Goal: Task Accomplishment & Management: Complete application form

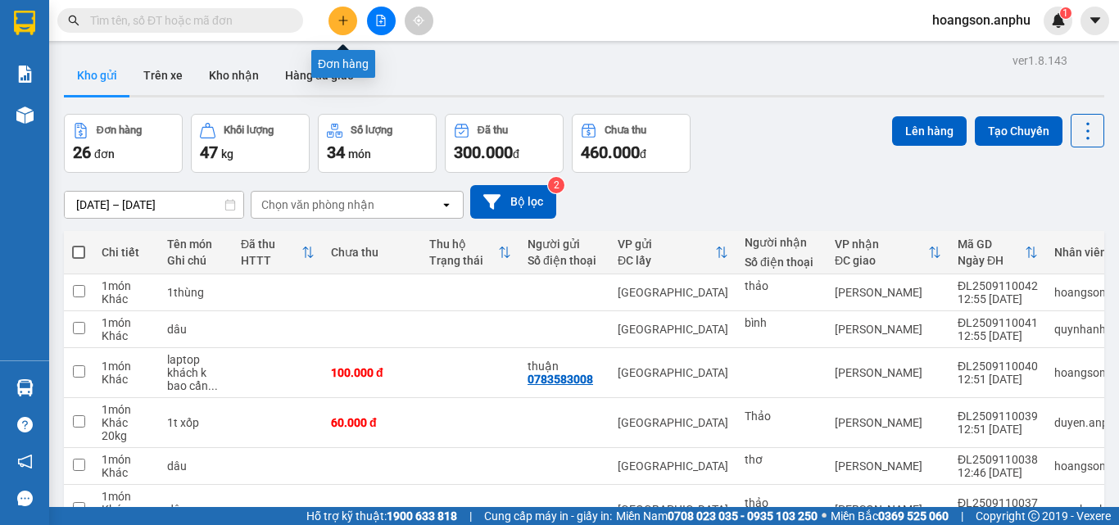
click at [342, 31] on button at bounding box center [343, 21] width 29 height 29
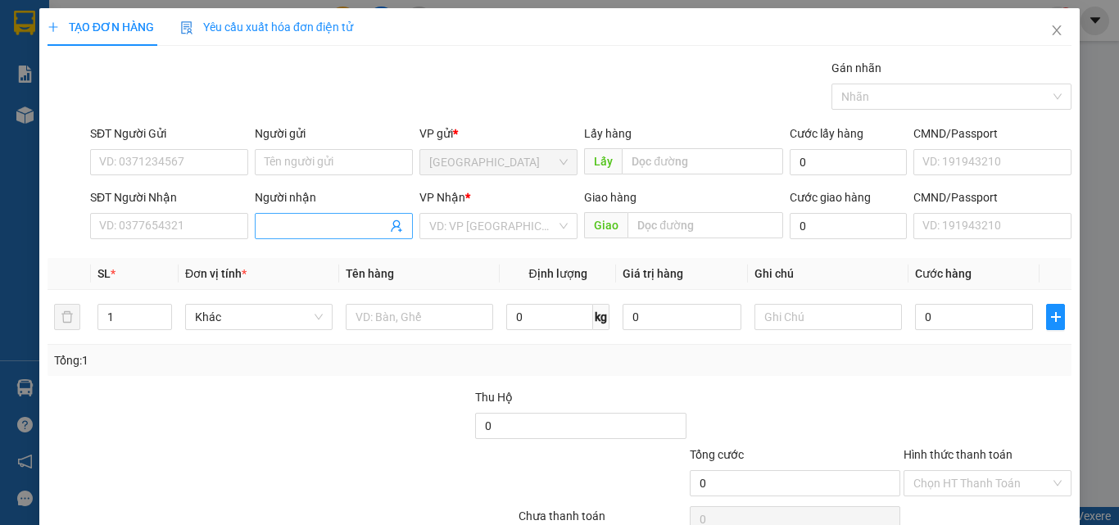
click at [320, 222] on input "Người nhận" at bounding box center [326, 226] width 122 height 18
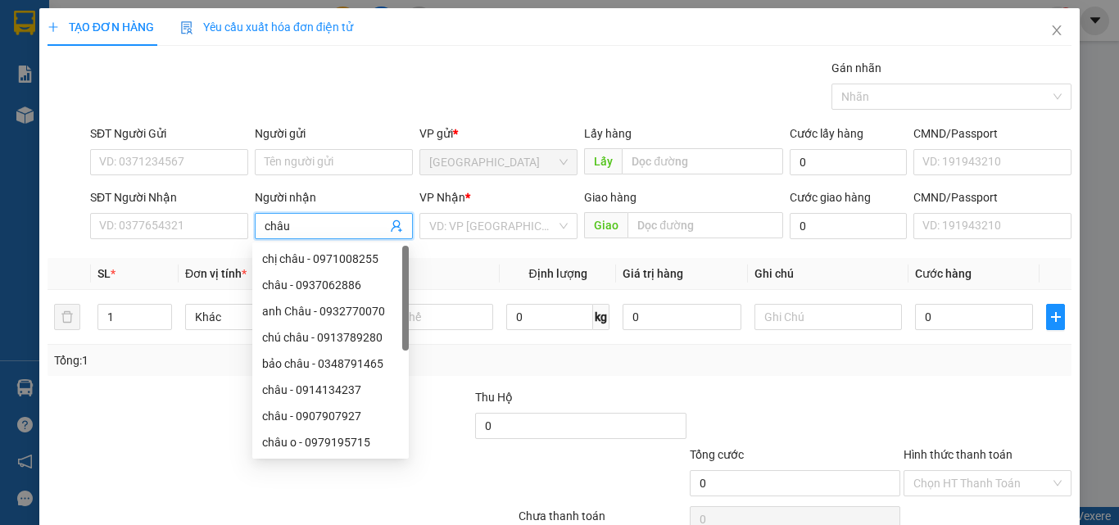
type input "châu"
drag, startPoint x: 492, startPoint y: 248, endPoint x: 501, endPoint y: 227, distance: 23.1
click at [494, 247] on div "Transit Pickup Surcharge Ids Transit Deliver Surcharge Ids Transit Deliver Surc…" at bounding box center [560, 316] width 1024 height 515
click at [501, 226] on input "search" at bounding box center [492, 226] width 127 height 25
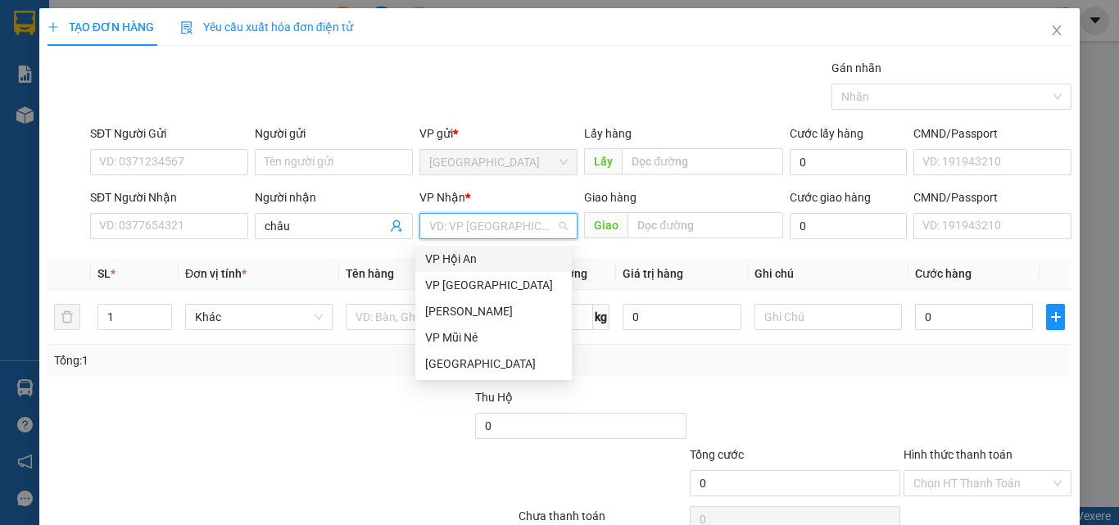
click at [497, 261] on div "VP Hội An" at bounding box center [493, 259] width 137 height 18
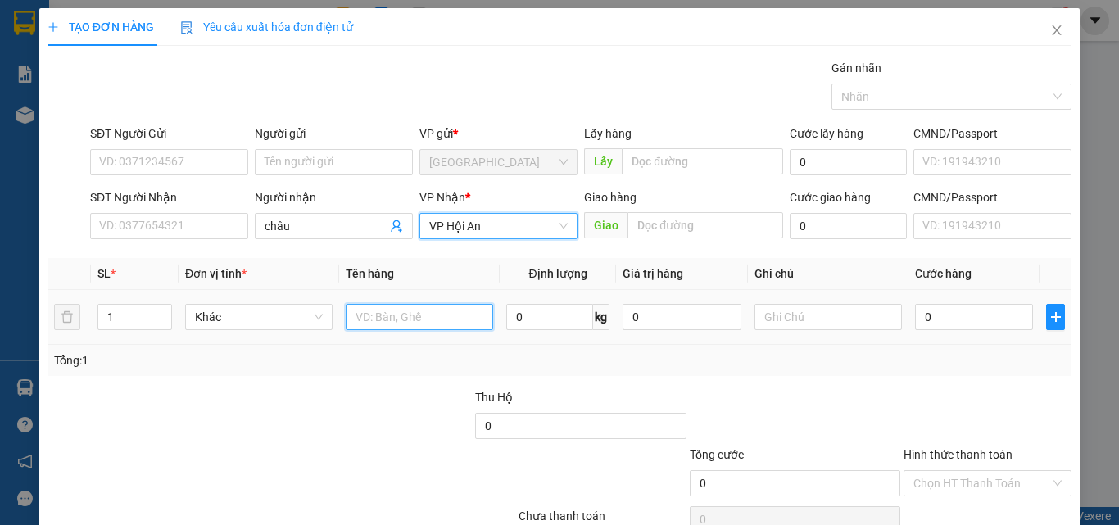
click at [426, 310] on input "text" at bounding box center [419, 317] width 147 height 26
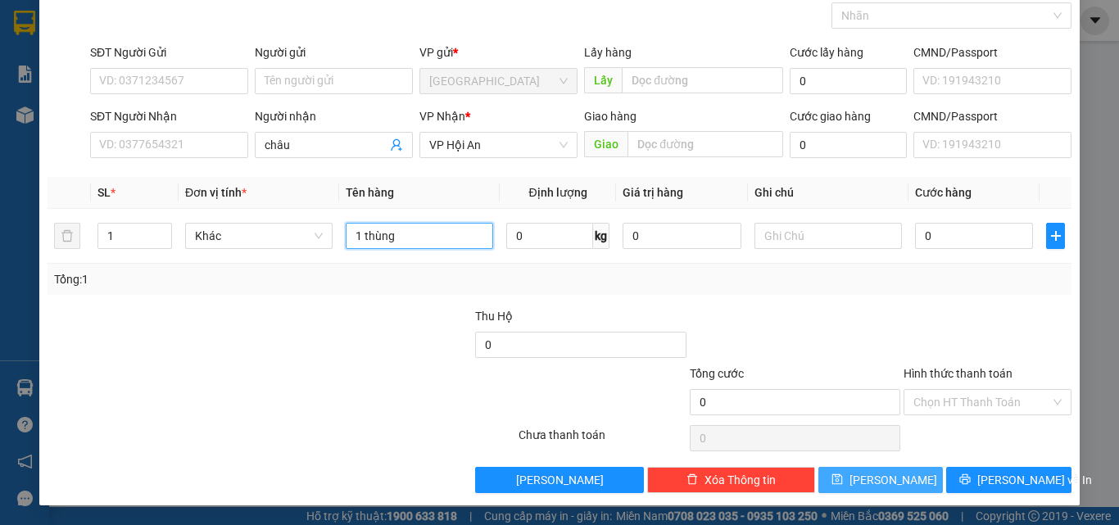
type input "1 thùng"
click at [927, 473] on button "[PERSON_NAME]" at bounding box center [880, 480] width 125 height 26
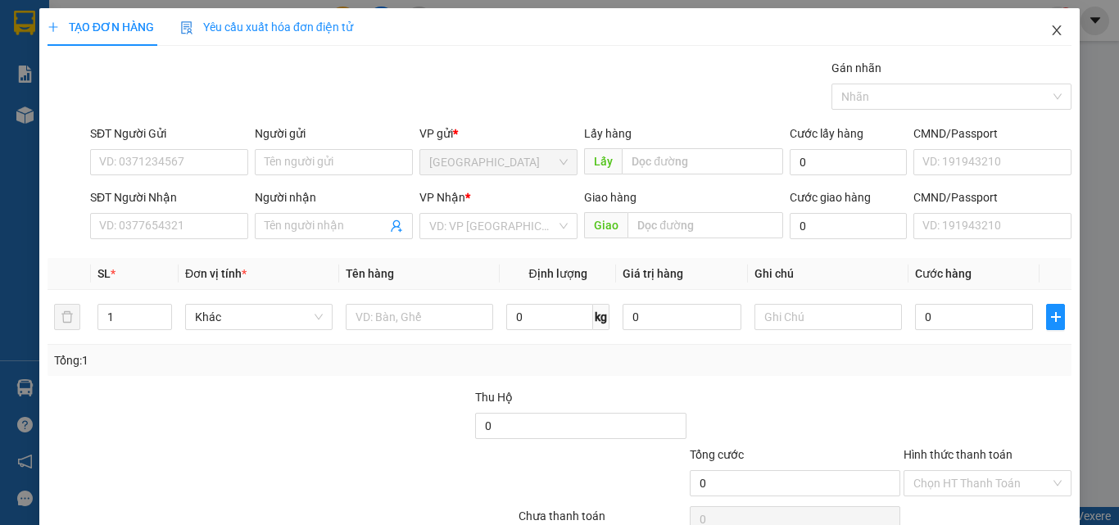
click at [1049, 39] on span "Close" at bounding box center [1057, 31] width 46 height 46
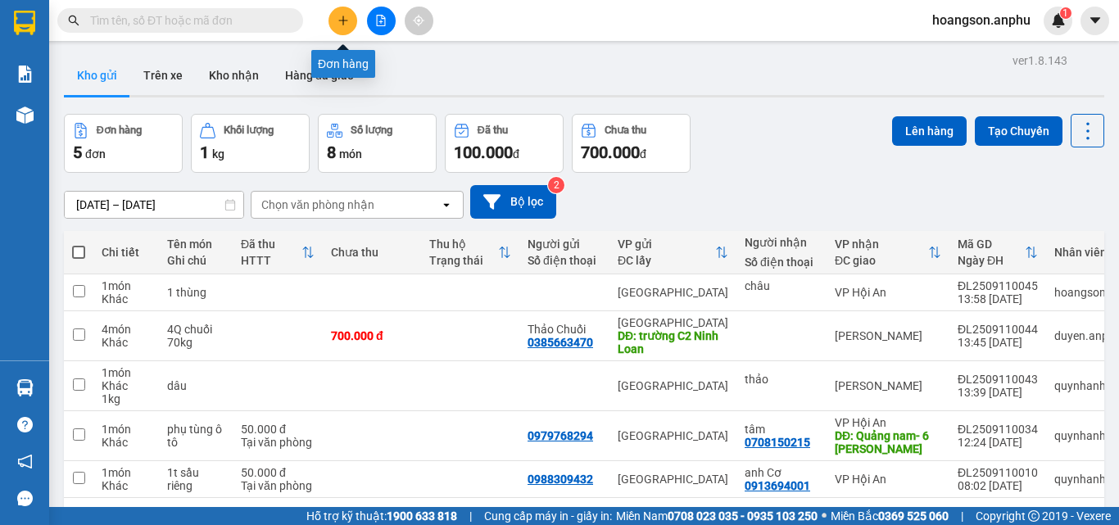
click at [339, 29] on button at bounding box center [343, 21] width 29 height 29
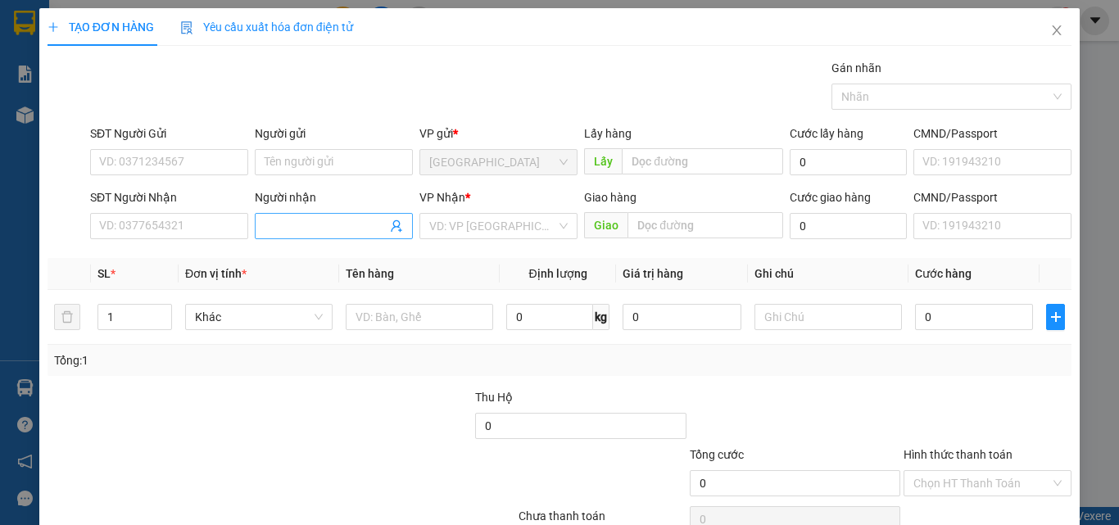
click at [300, 228] on input "Người nhận" at bounding box center [326, 226] width 122 height 18
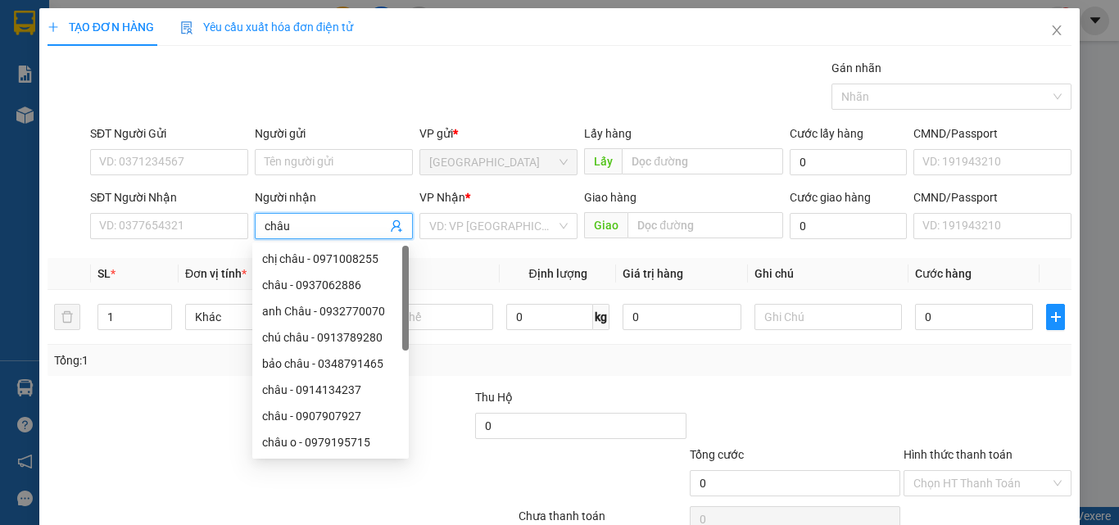
type input "châu"
click at [504, 239] on div "VP Nhận * VD: VP [GEOGRAPHIC_DATA]" at bounding box center [498, 216] width 158 height 57
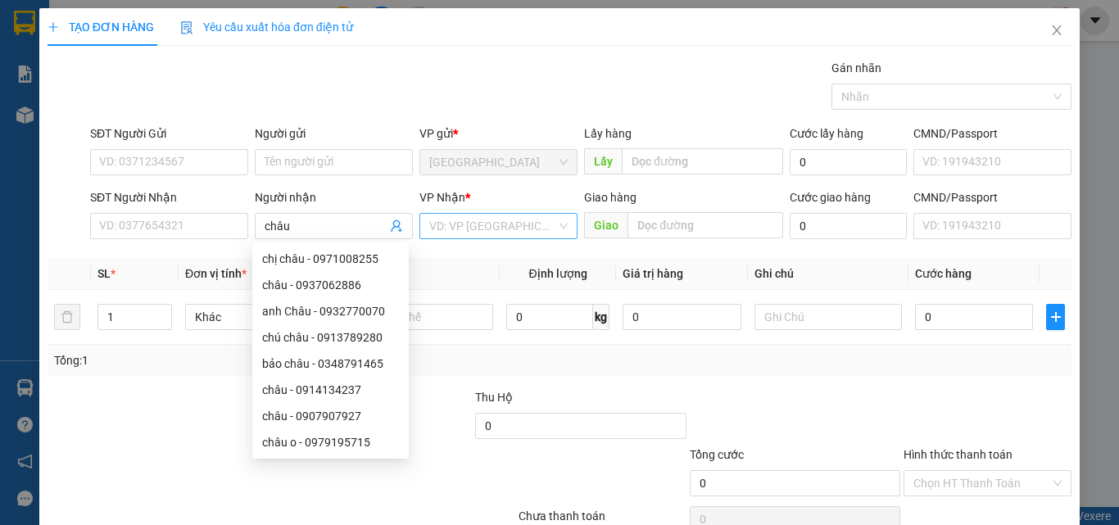
click at [504, 224] on input "search" at bounding box center [492, 226] width 127 height 25
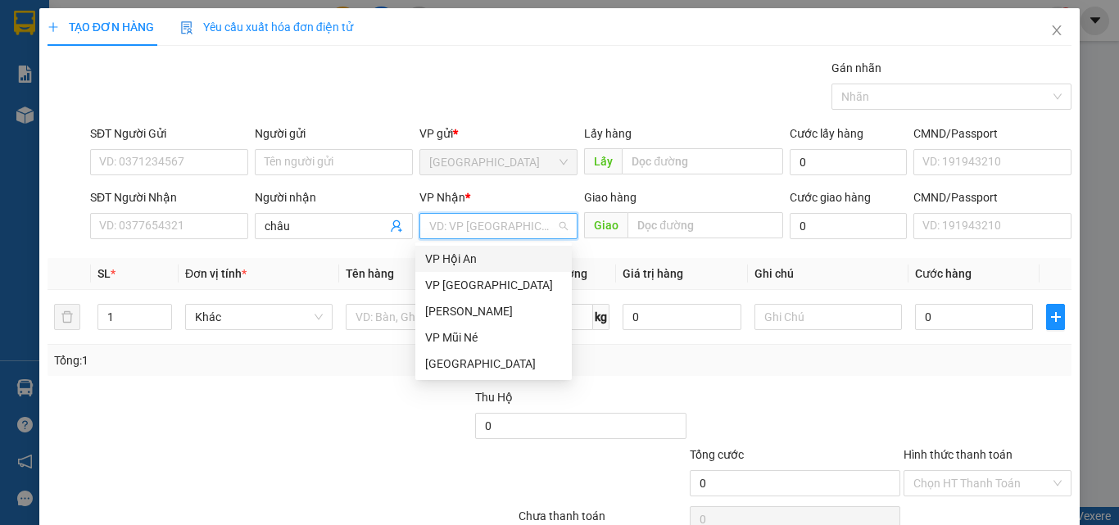
click at [489, 267] on div "VP Hội An" at bounding box center [493, 259] width 137 height 18
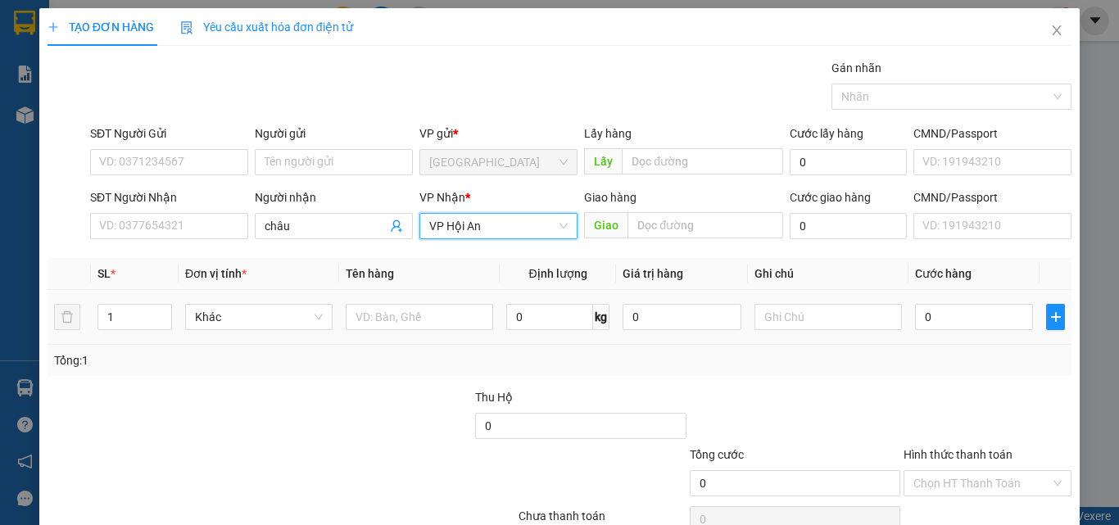
scroll to position [81, 0]
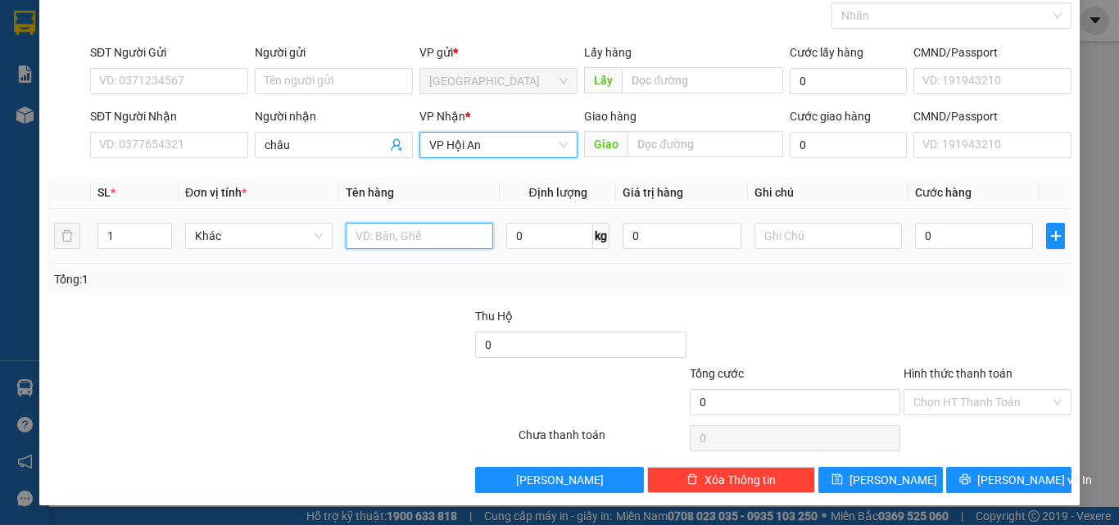
click at [413, 241] on input "text" at bounding box center [419, 236] width 147 height 26
type input "2"
type input "1 thùng"
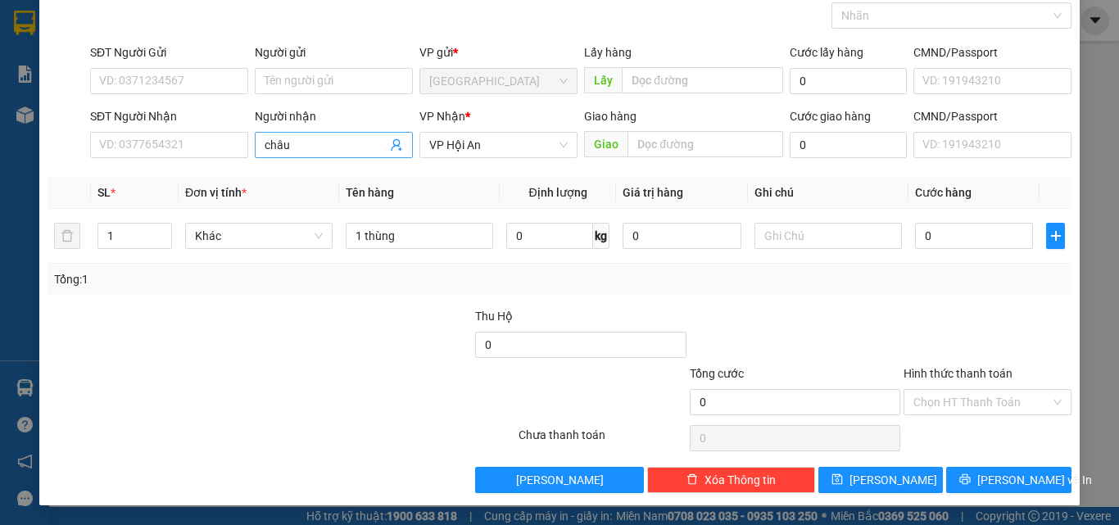
click at [327, 140] on input "châu" at bounding box center [326, 145] width 122 height 18
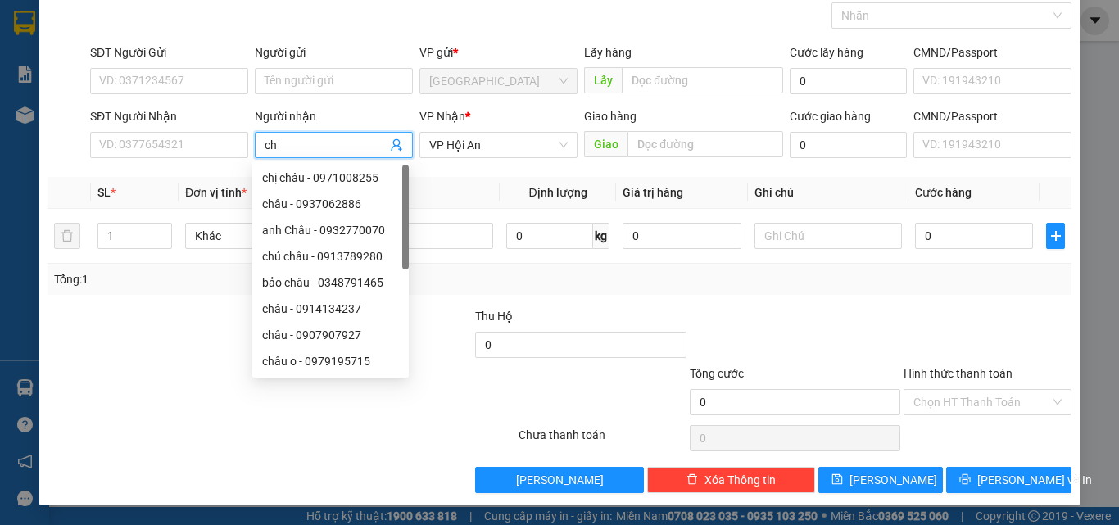
type input "c"
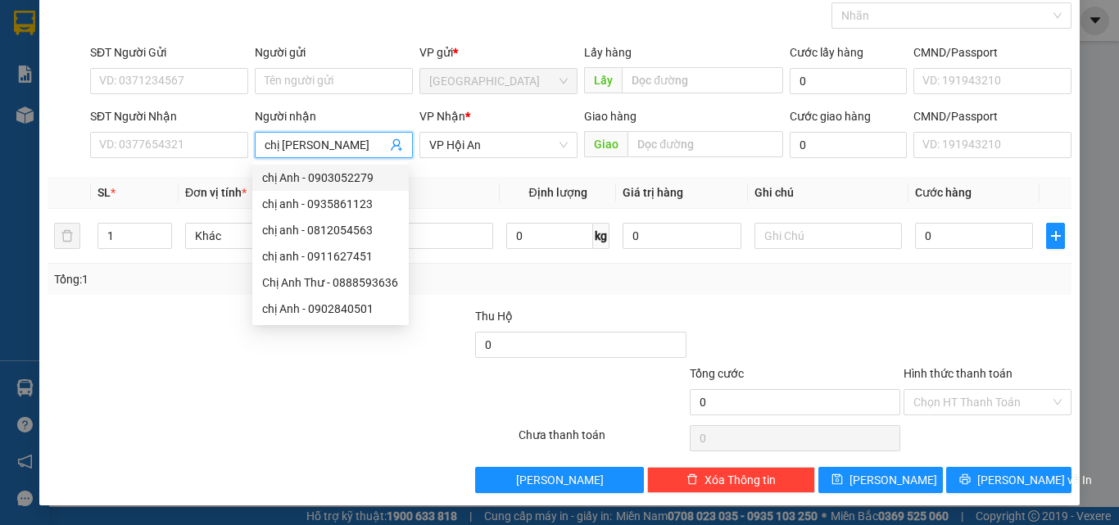
type input "chị [PERSON_NAME]"
click at [460, 186] on th "Tên hàng" at bounding box center [419, 193] width 161 height 32
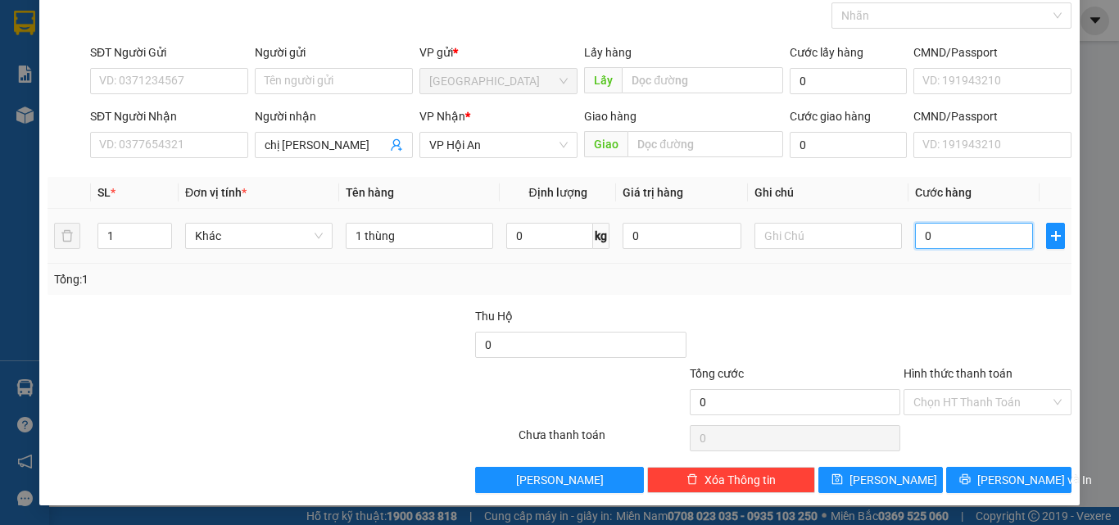
click at [944, 228] on input "0" at bounding box center [974, 236] width 118 height 26
type input "1"
type input "15"
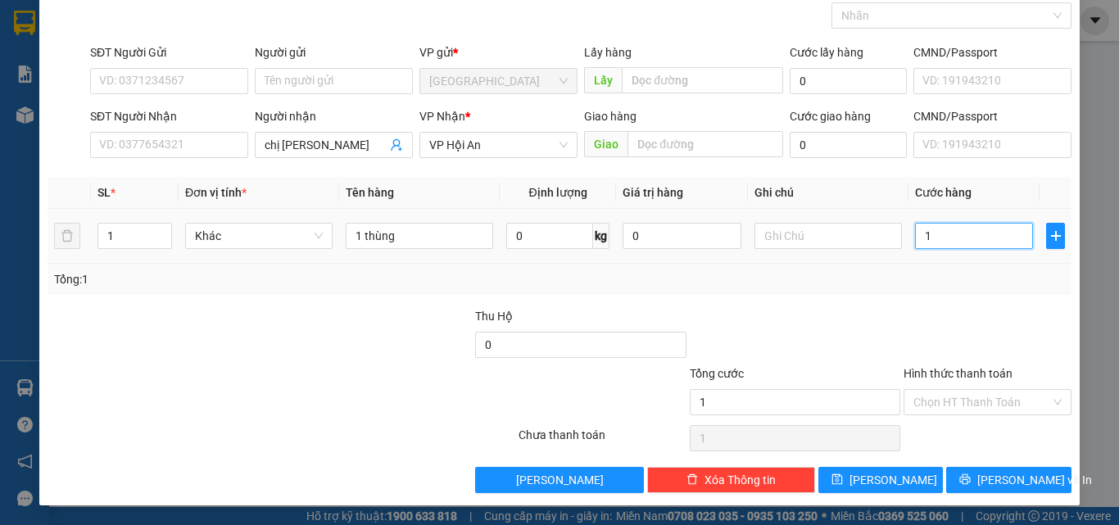
type input "15"
type input "150"
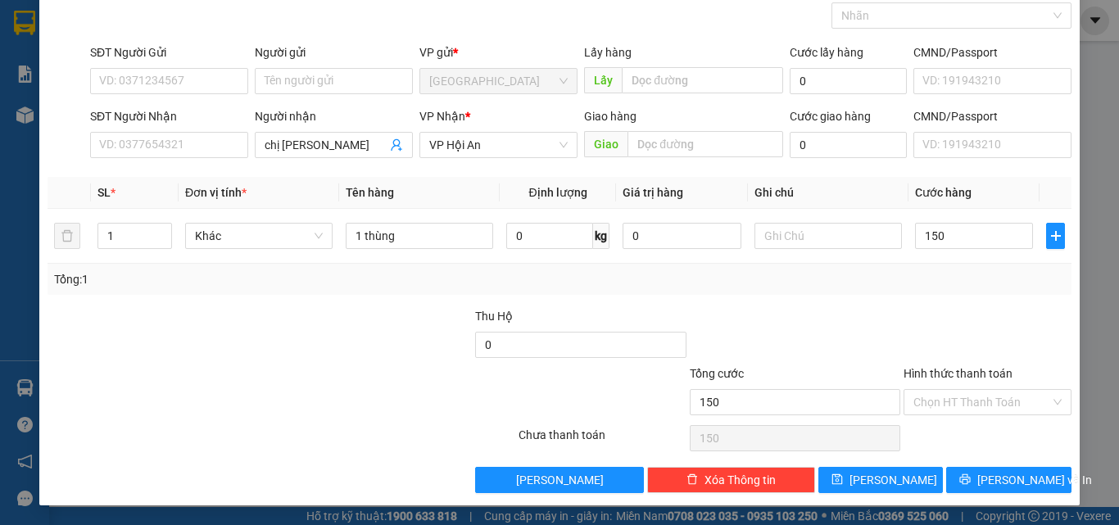
click at [971, 327] on div at bounding box center [987, 335] width 171 height 57
type input "150.000"
click at [947, 399] on input "Hình thức thanh toán" at bounding box center [981, 402] width 137 height 25
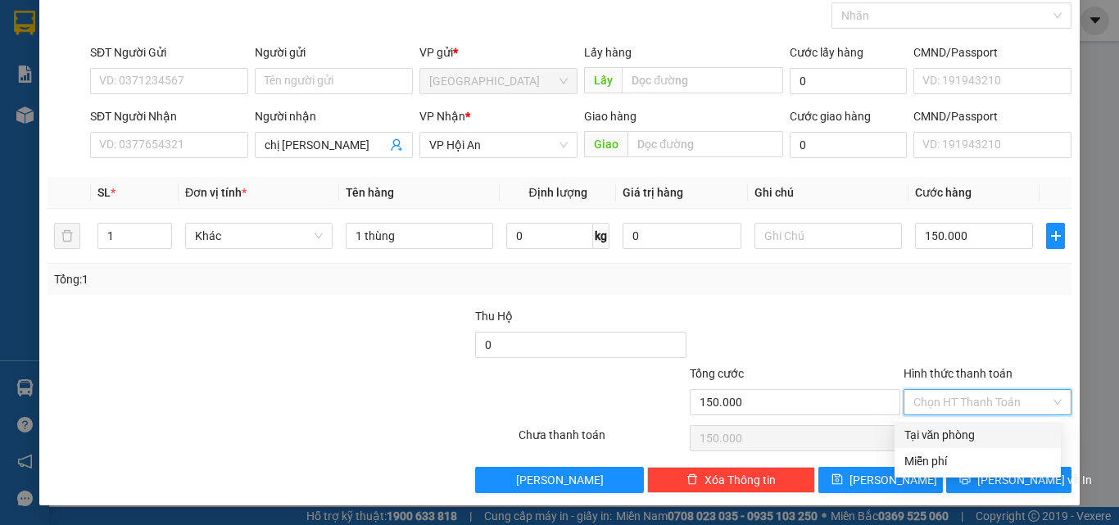
click at [927, 429] on div "Tại văn phòng" at bounding box center [977, 435] width 147 height 18
type input "0"
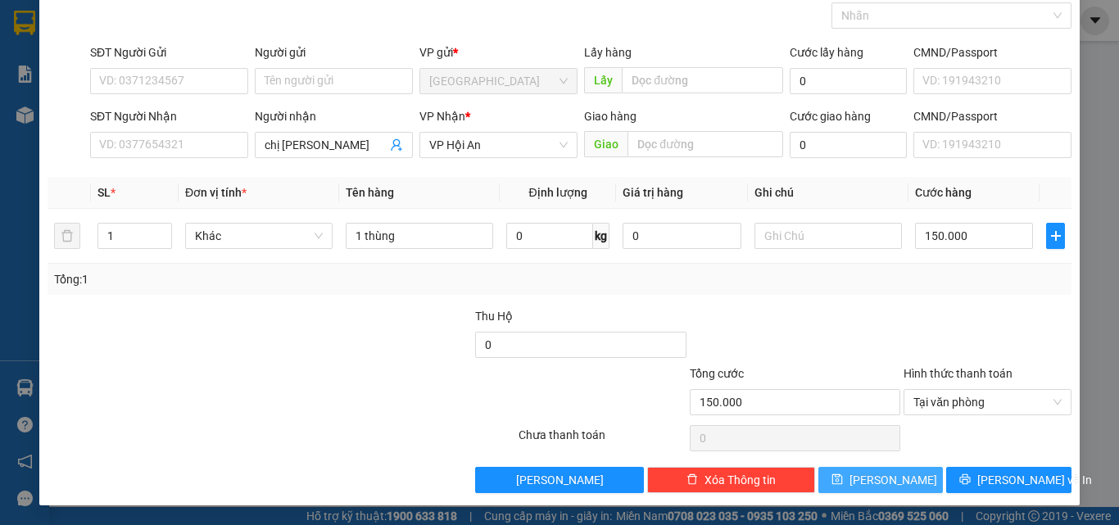
click at [892, 480] on button "[PERSON_NAME]" at bounding box center [880, 480] width 125 height 26
type input "0"
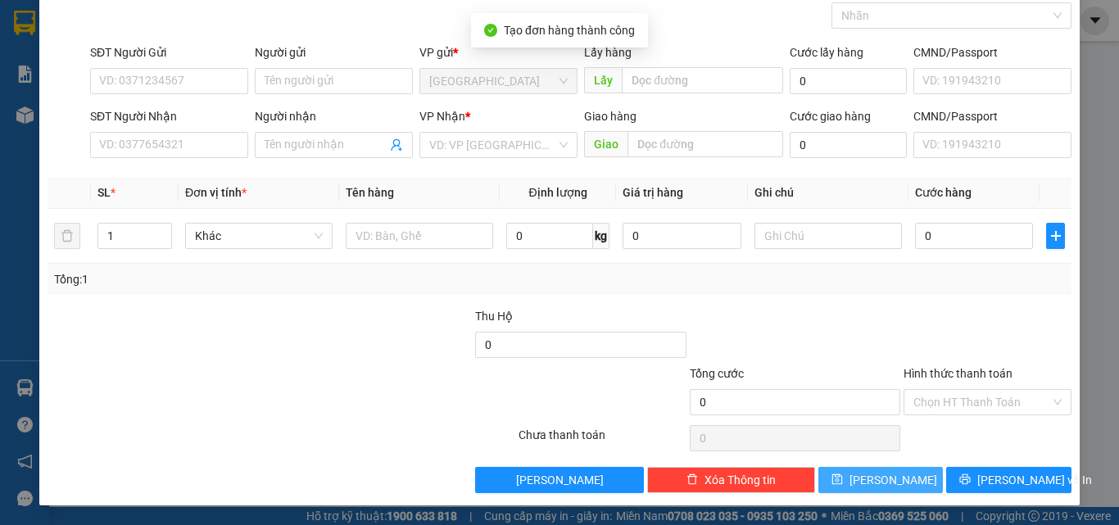
scroll to position [0, 0]
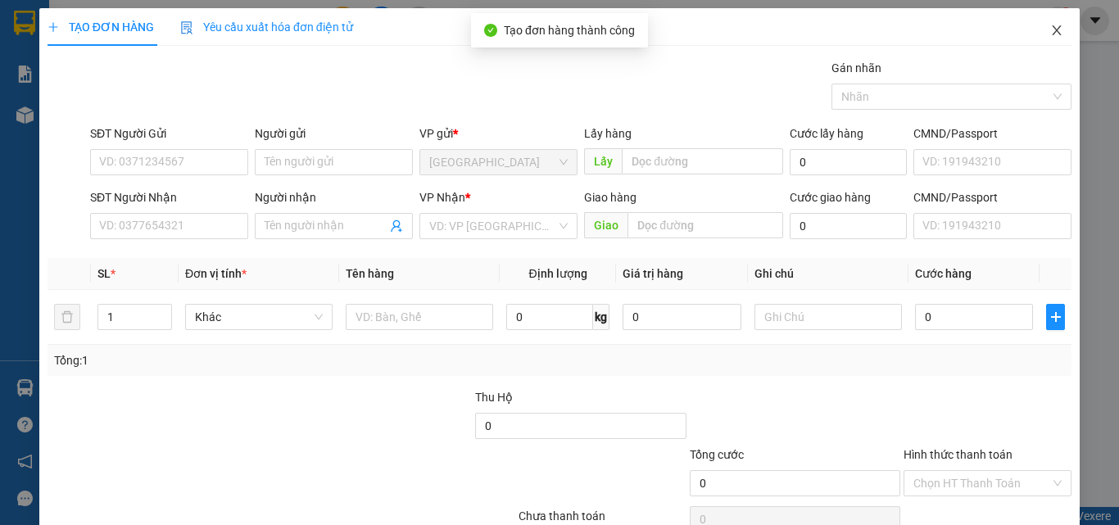
click at [1050, 31] on icon "close" at bounding box center [1056, 30] width 13 height 13
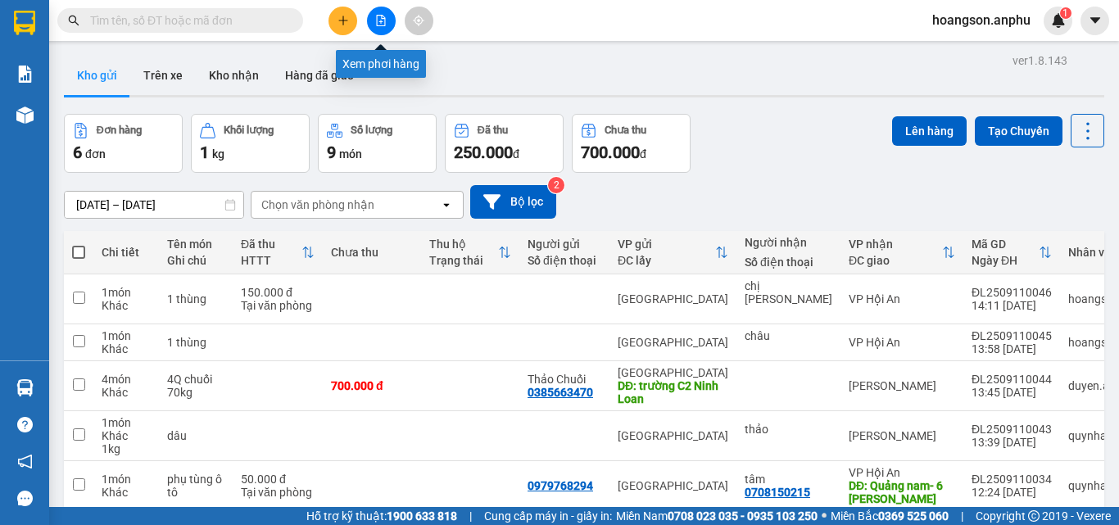
click at [393, 14] on button at bounding box center [381, 21] width 29 height 29
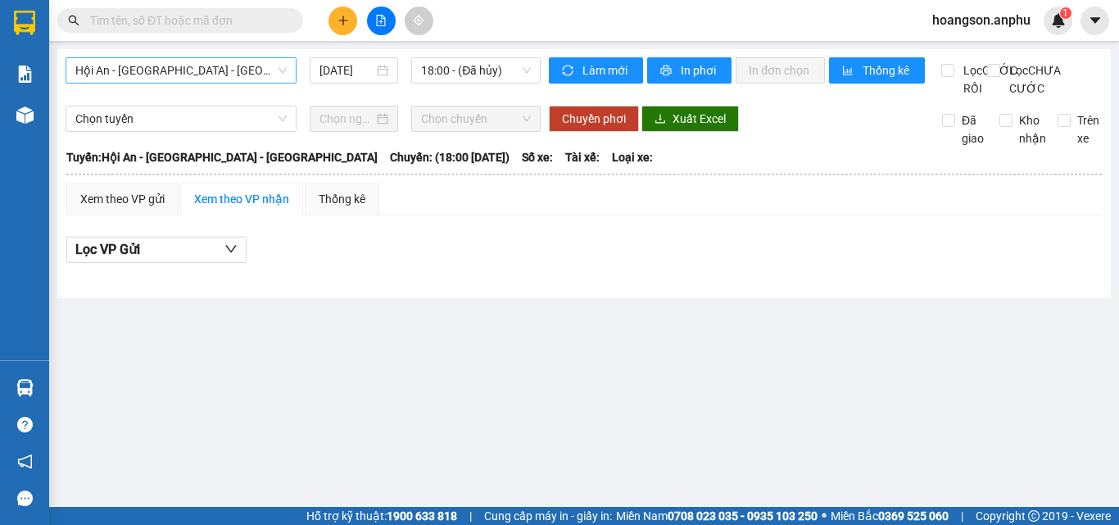
click at [204, 67] on span "Hội An - [GEOGRAPHIC_DATA] - [GEOGRAPHIC_DATA]" at bounding box center [180, 70] width 211 height 25
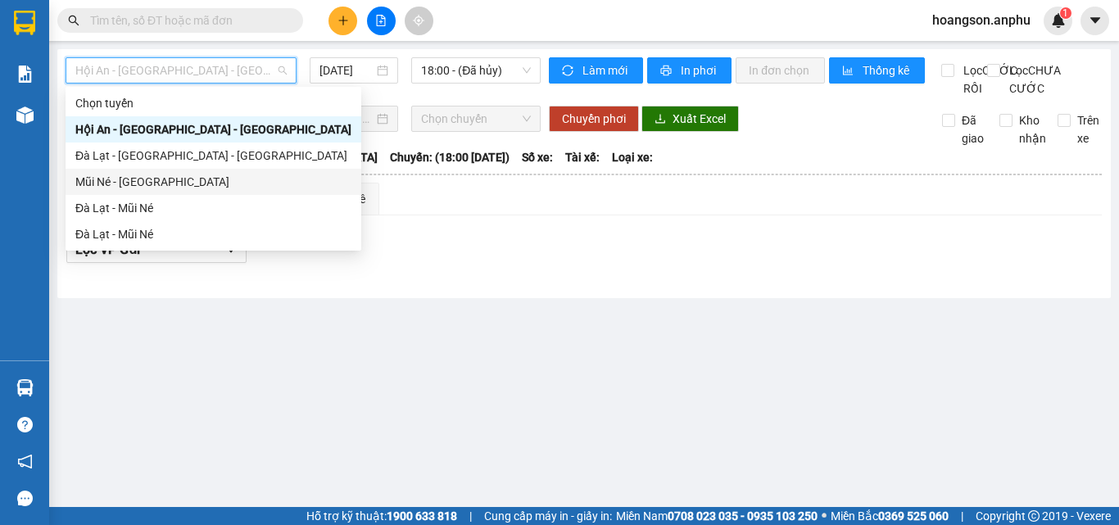
click at [130, 186] on div "Mũi Né - [GEOGRAPHIC_DATA]" at bounding box center [213, 182] width 276 height 18
type input "[DATE]"
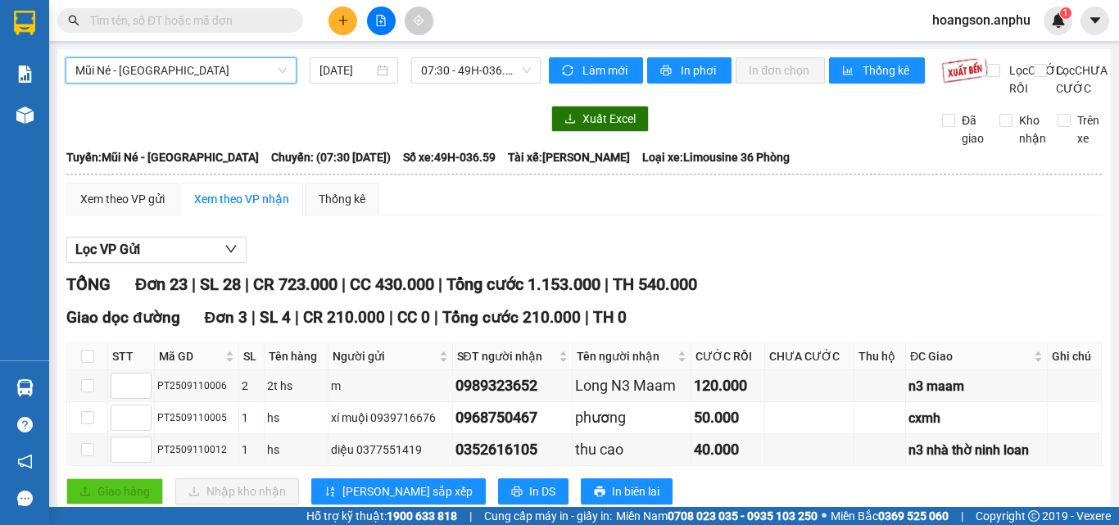
click at [186, 70] on span "Mũi Né - [GEOGRAPHIC_DATA]" at bounding box center [180, 70] width 211 height 25
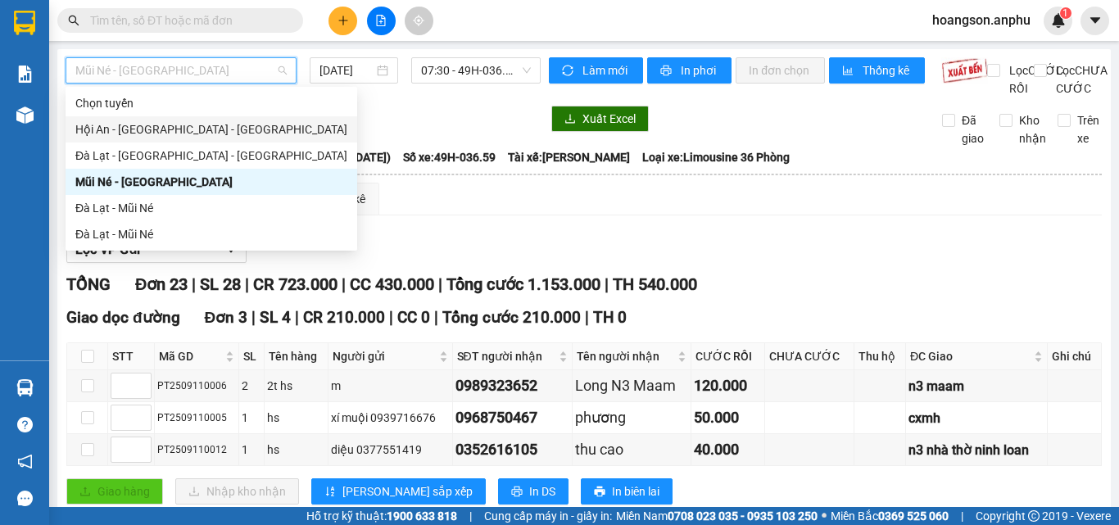
click at [145, 128] on div "Hội An - [GEOGRAPHIC_DATA] - [GEOGRAPHIC_DATA]" at bounding box center [211, 129] width 272 height 18
type input "[DATE]"
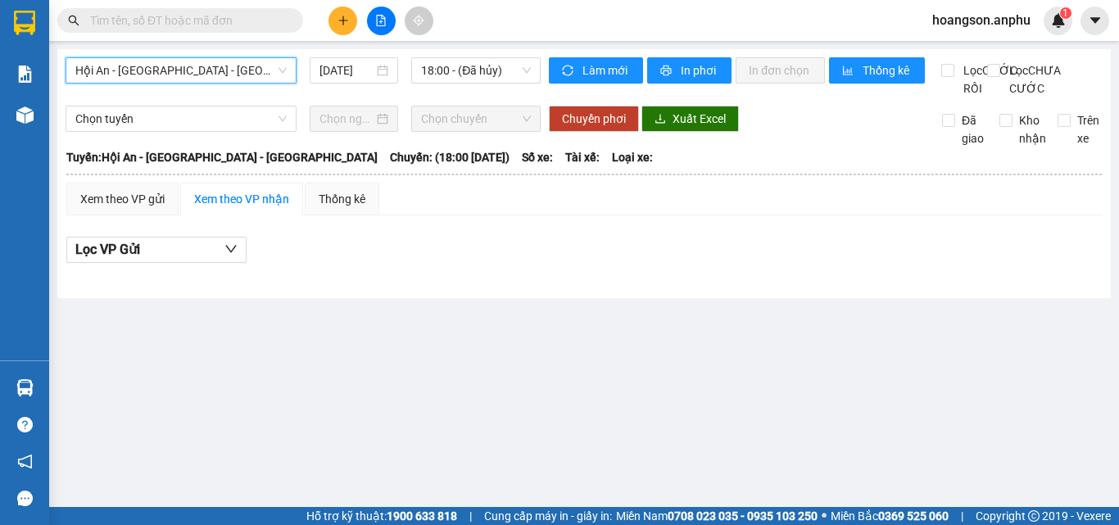
click at [215, 77] on span "Hội An - [GEOGRAPHIC_DATA] - [GEOGRAPHIC_DATA]" at bounding box center [180, 70] width 211 height 25
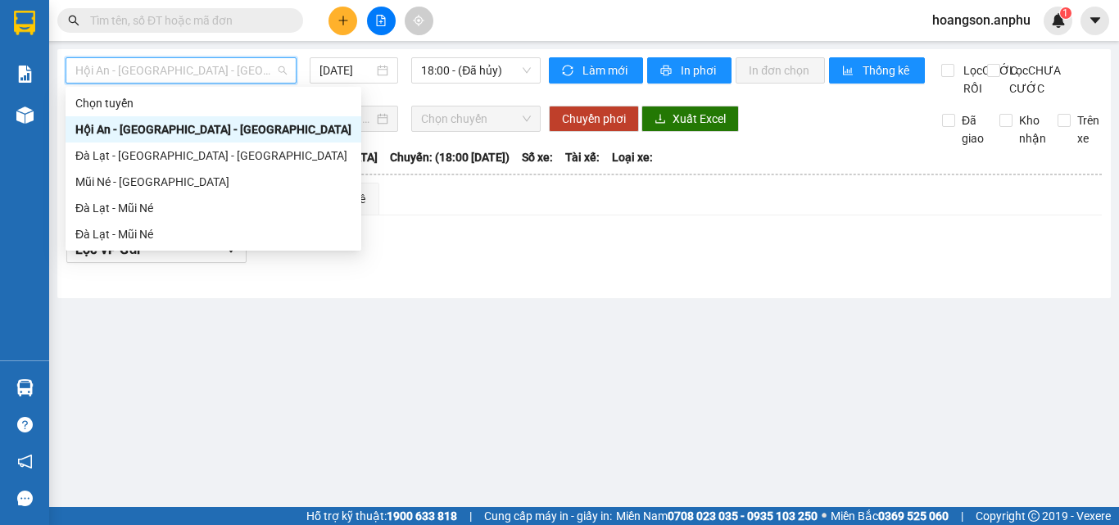
click at [143, 125] on div "Hội An - [GEOGRAPHIC_DATA] - [GEOGRAPHIC_DATA]" at bounding box center [213, 129] width 276 height 18
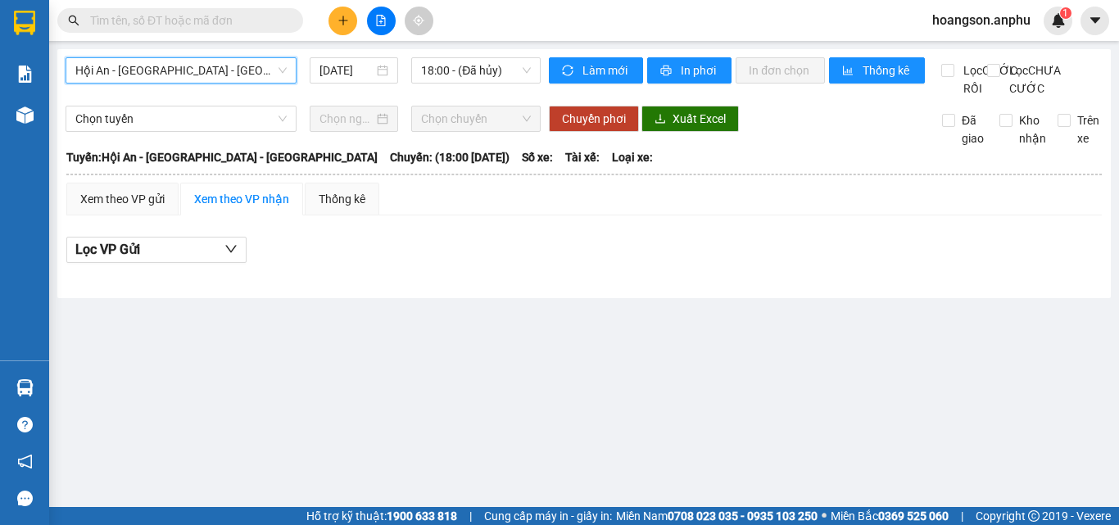
click at [157, 73] on span "Hội An - [GEOGRAPHIC_DATA] - [GEOGRAPHIC_DATA]" at bounding box center [180, 70] width 211 height 25
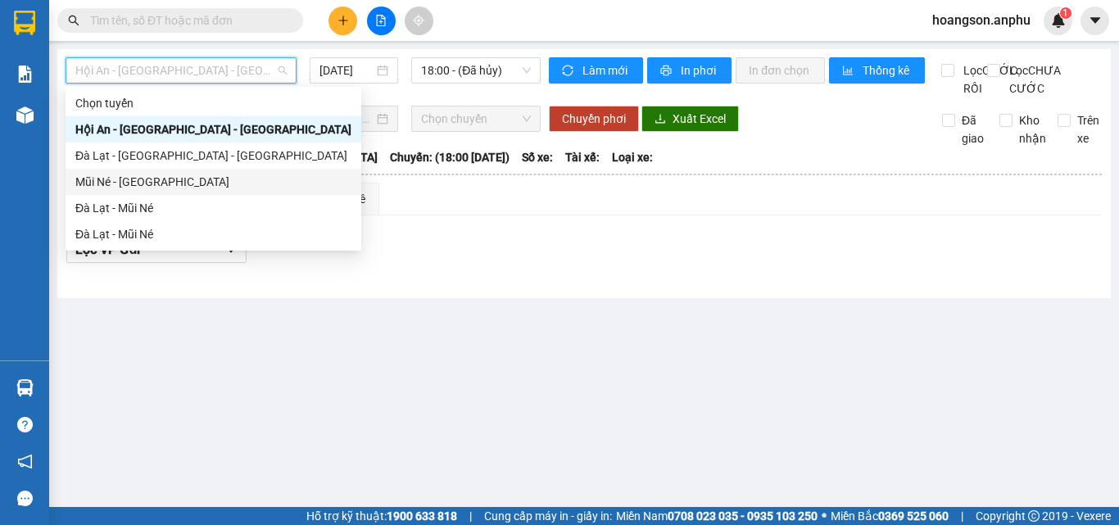
click at [130, 181] on div "Mũi Né - [GEOGRAPHIC_DATA]" at bounding box center [213, 182] width 276 height 18
type input "[DATE]"
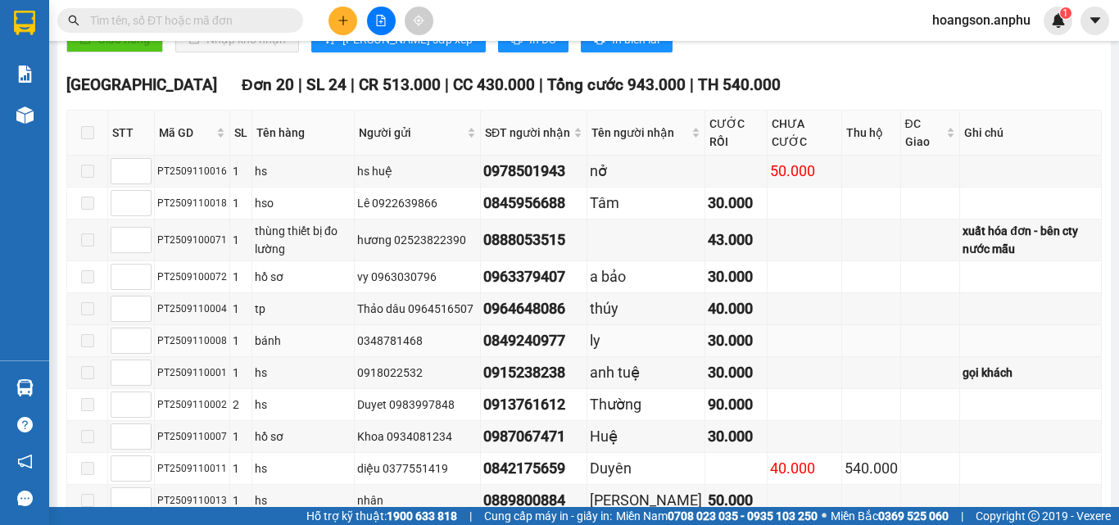
scroll to position [288, 0]
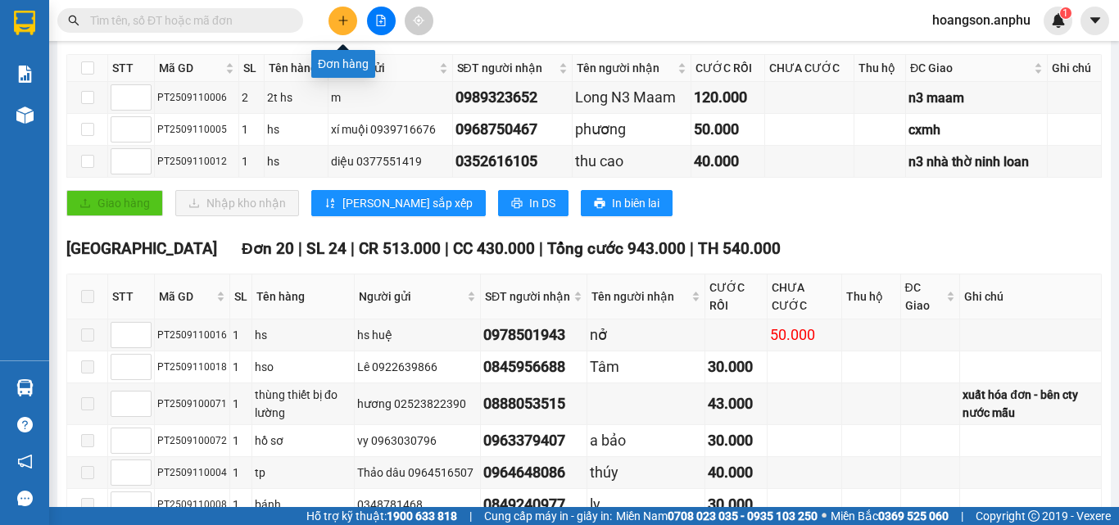
click at [338, 18] on icon "plus" at bounding box center [343, 20] width 11 height 11
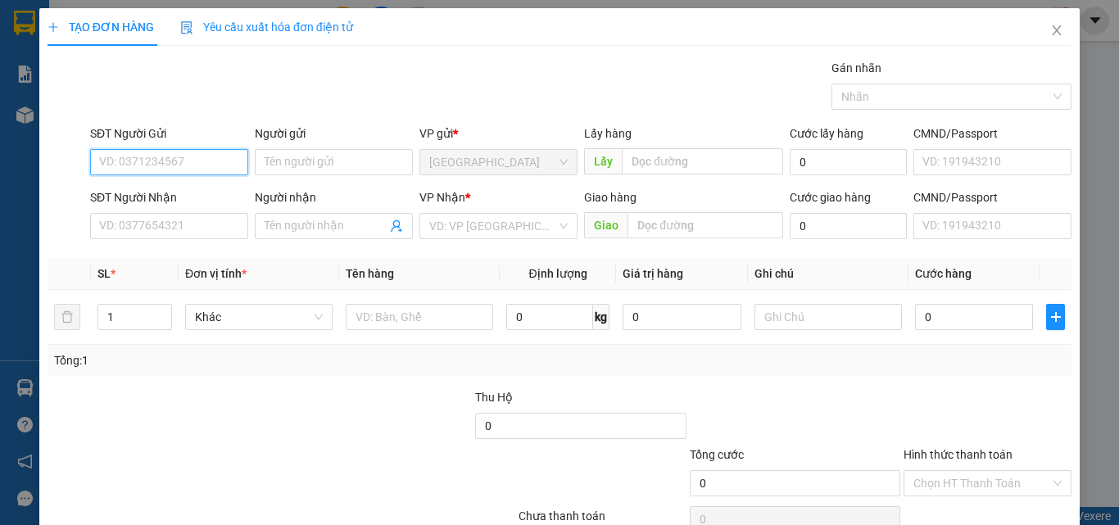
click at [160, 156] on input "SĐT Người Gửi" at bounding box center [169, 162] width 158 height 26
click at [160, 186] on div "0935011888" at bounding box center [167, 195] width 137 height 18
type input "0935011888"
type input "0935221914"
type input "Uyển"
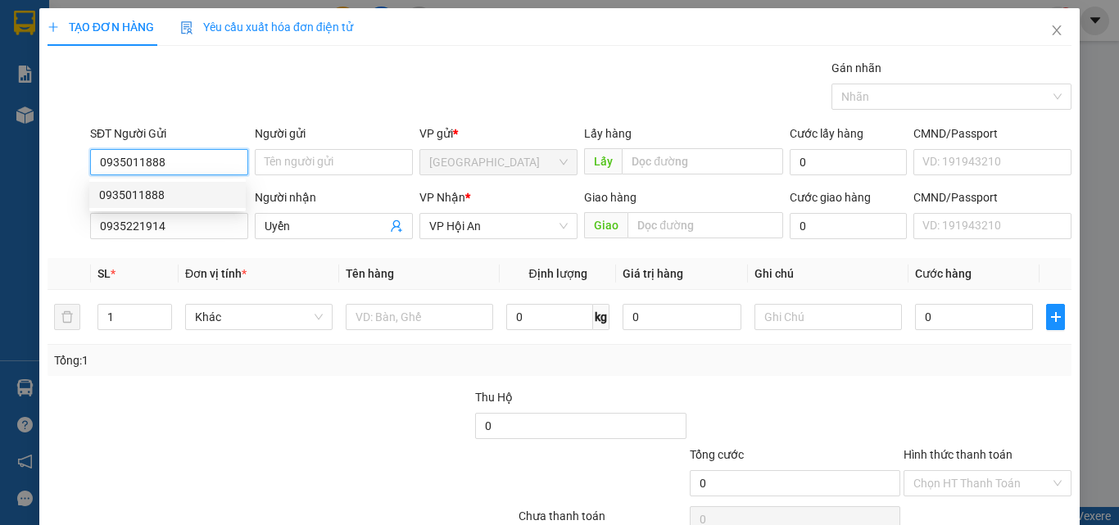
type input "50.000"
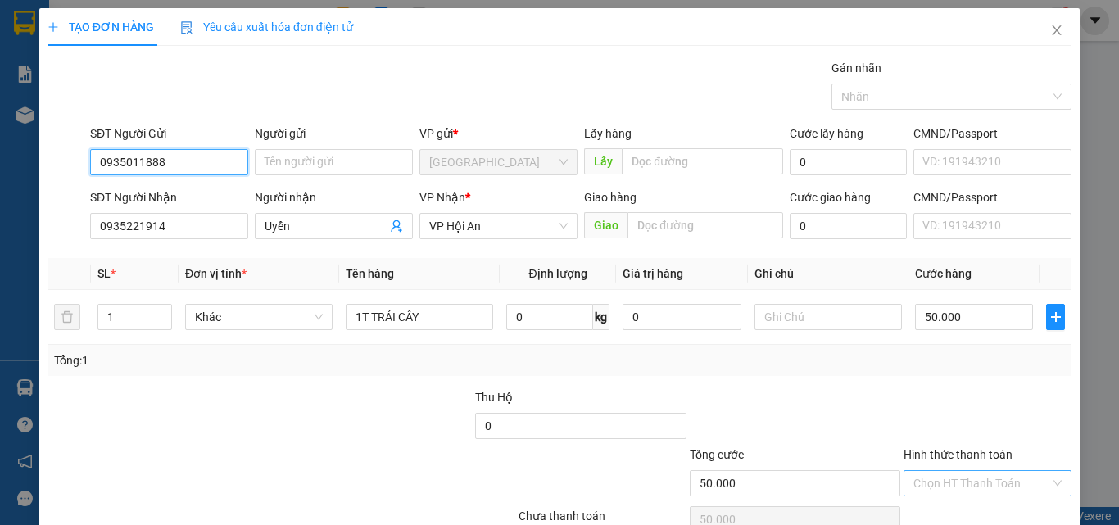
type input "0935011888"
click at [922, 485] on input "Hình thức thanh toán" at bounding box center [981, 483] width 137 height 25
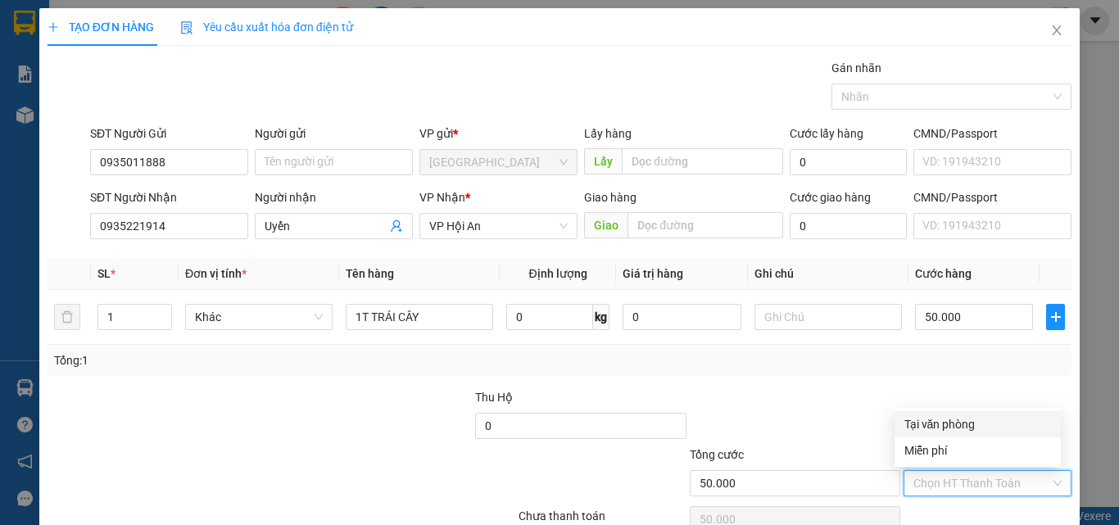
click at [939, 430] on div "Tại văn phòng" at bounding box center [977, 424] width 147 height 18
type input "0"
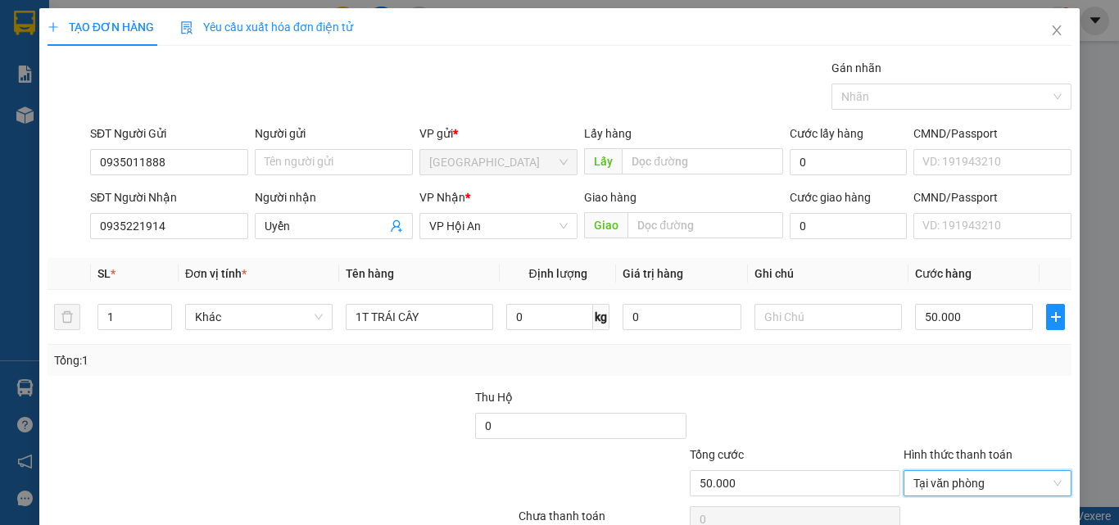
scroll to position [81, 0]
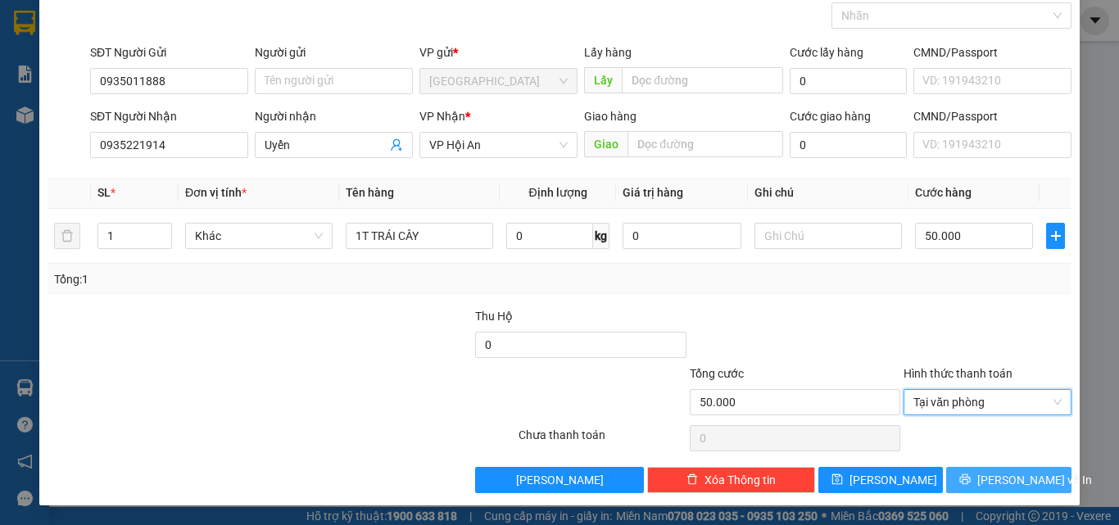
click at [971, 485] on icon "printer" at bounding box center [964, 479] width 11 height 11
